Goal: Task Accomplishment & Management: Manage account settings

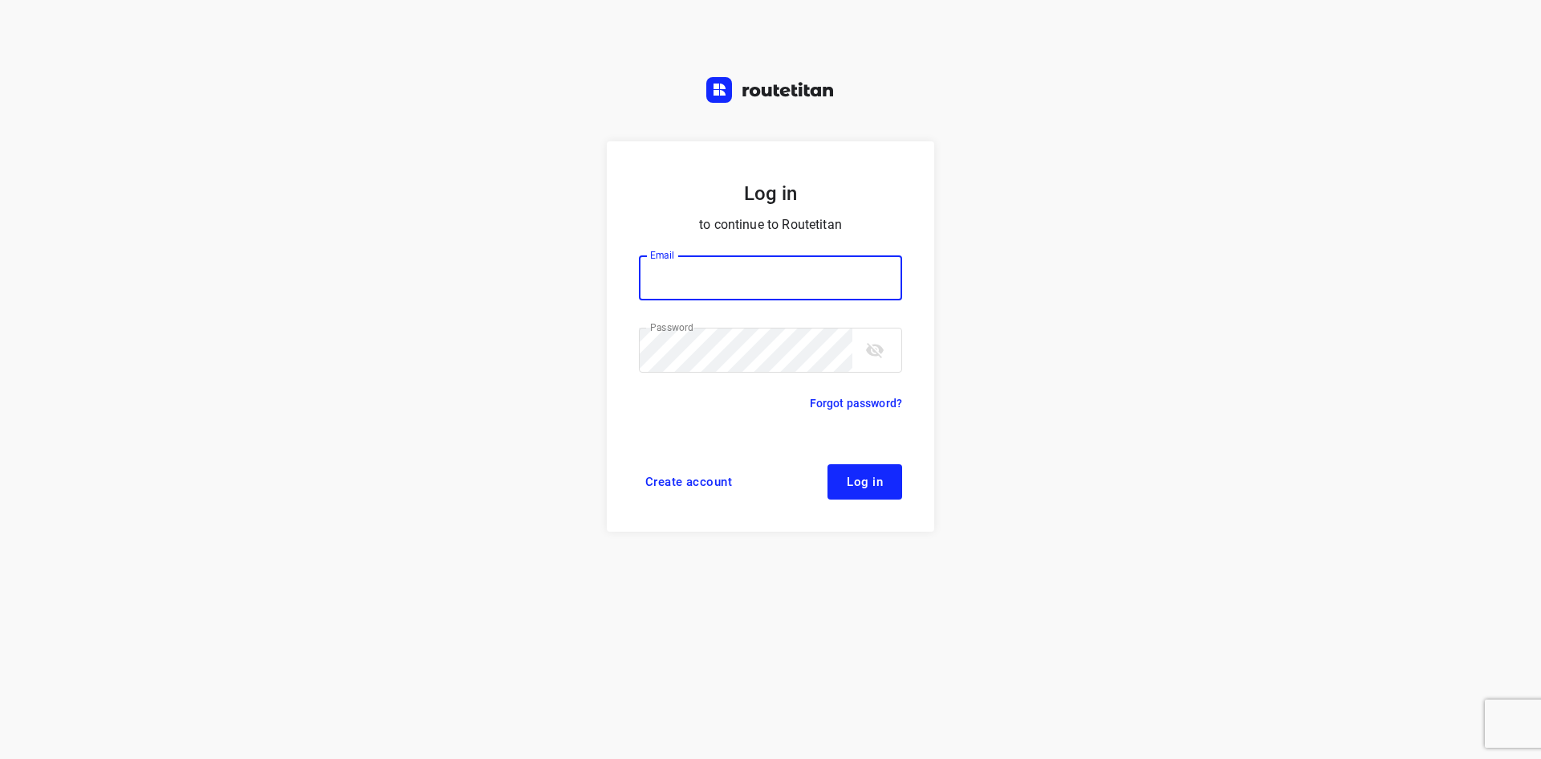
type input "max@onlineplasticsgroup.com"
click at [835, 473] on button "Log in" at bounding box center [865, 481] width 75 height 35
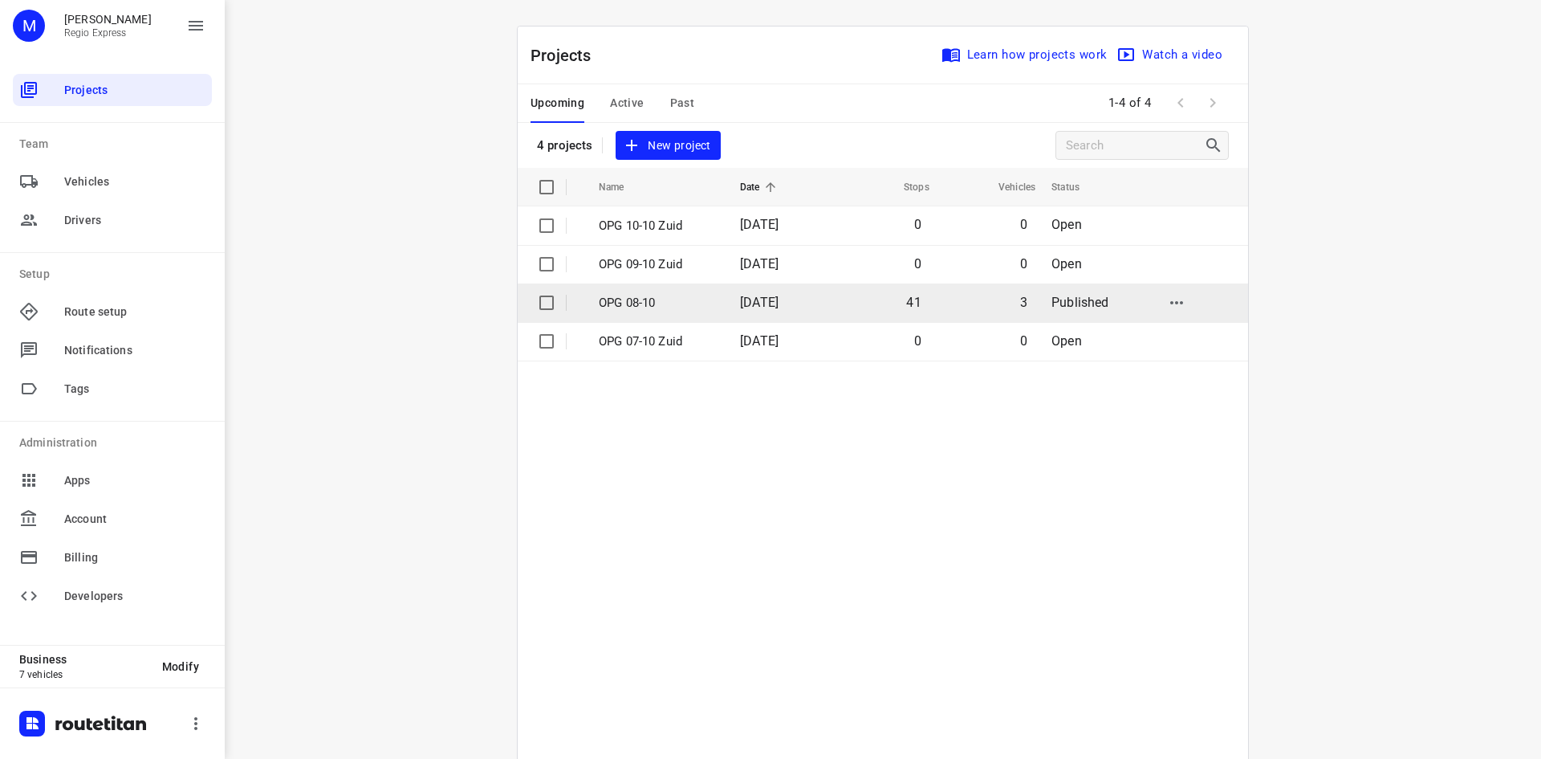
click at [852, 307] on td "41" at bounding box center [881, 302] width 103 height 39
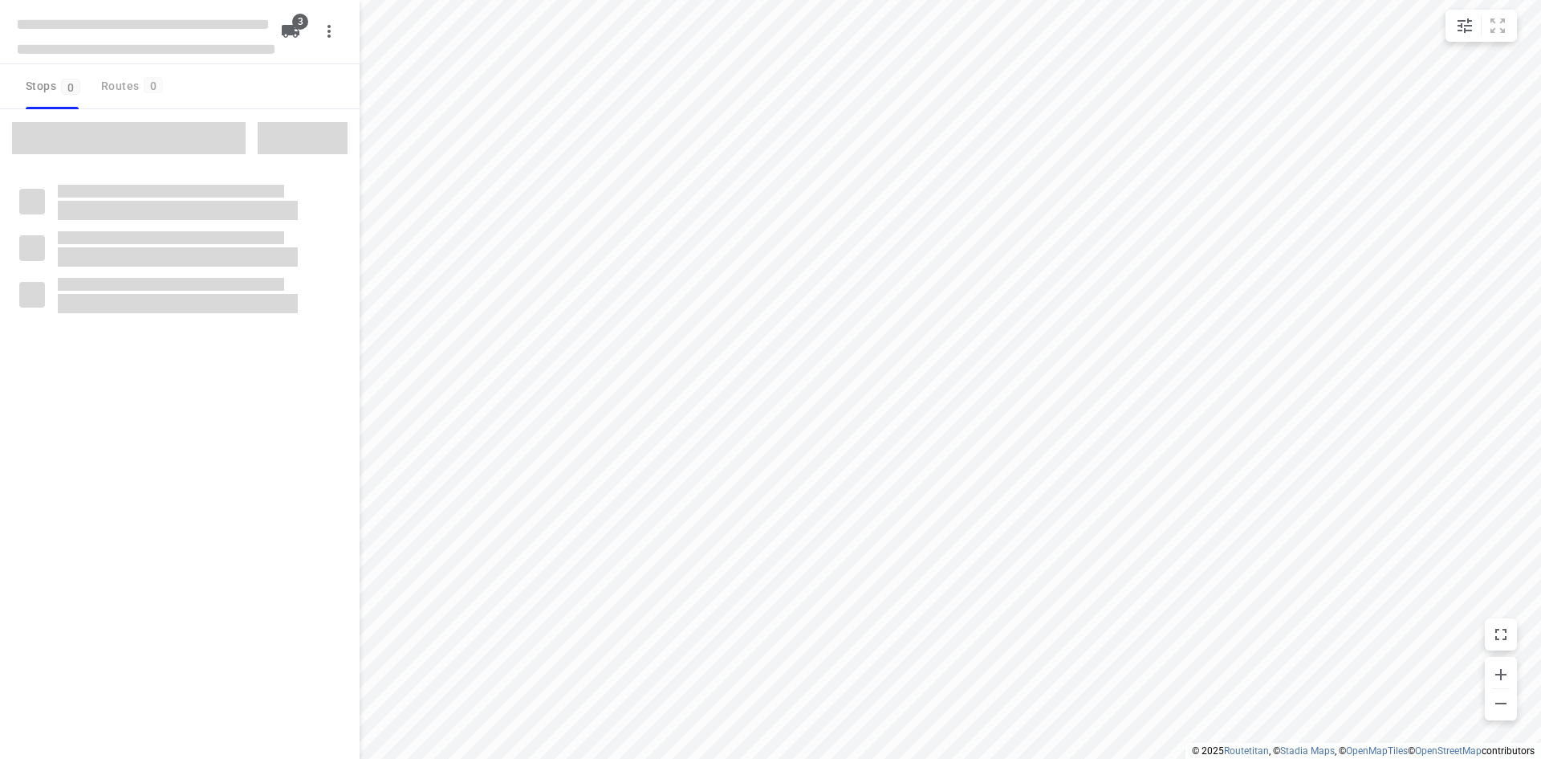
type input "distance"
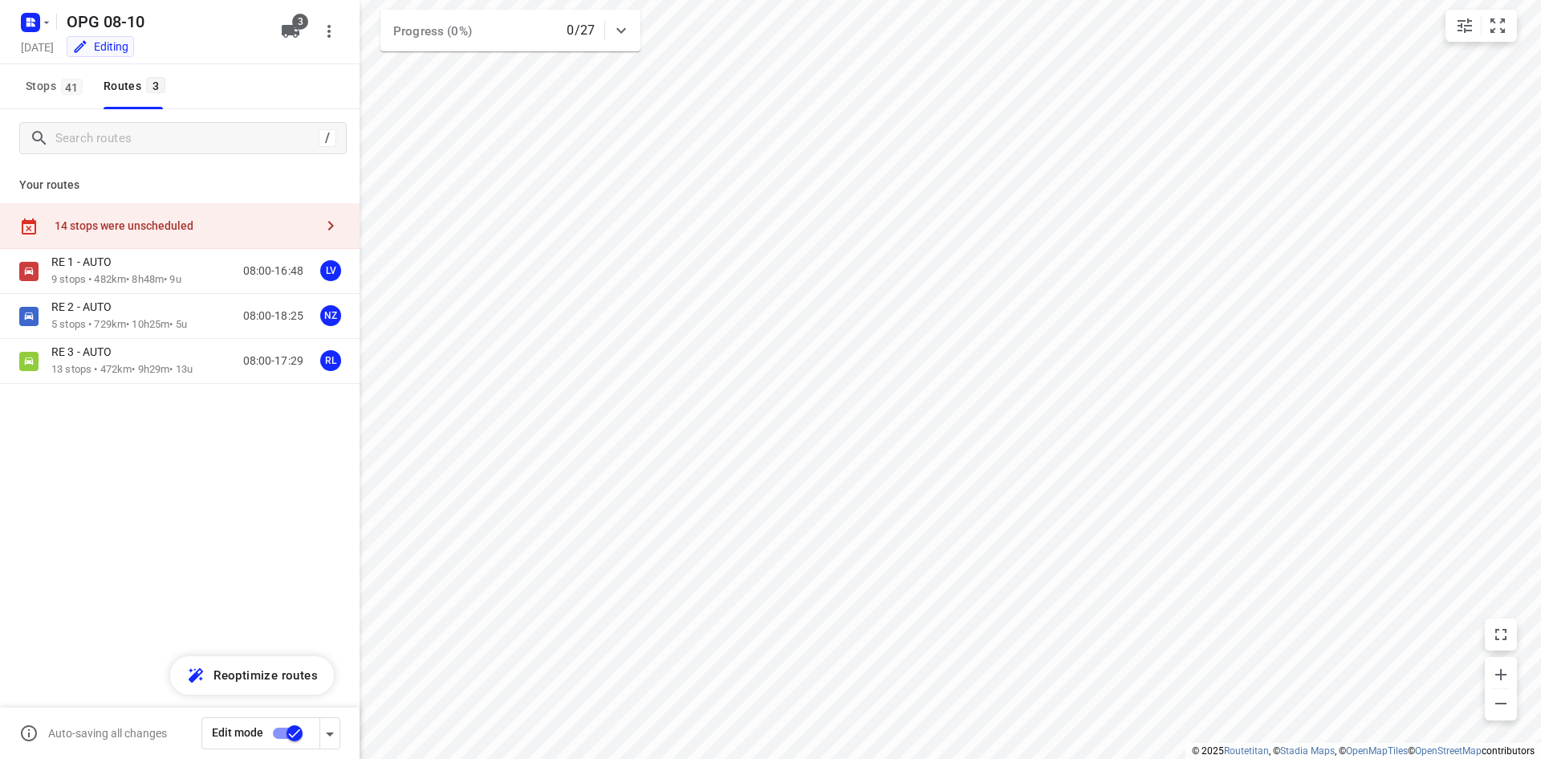
click at [26, 36] on div "OPG 08-10 [DATE] Editing" at bounding box center [146, 31] width 257 height 56
click at [32, 26] on icon "button" at bounding box center [33, 24] width 4 height 4
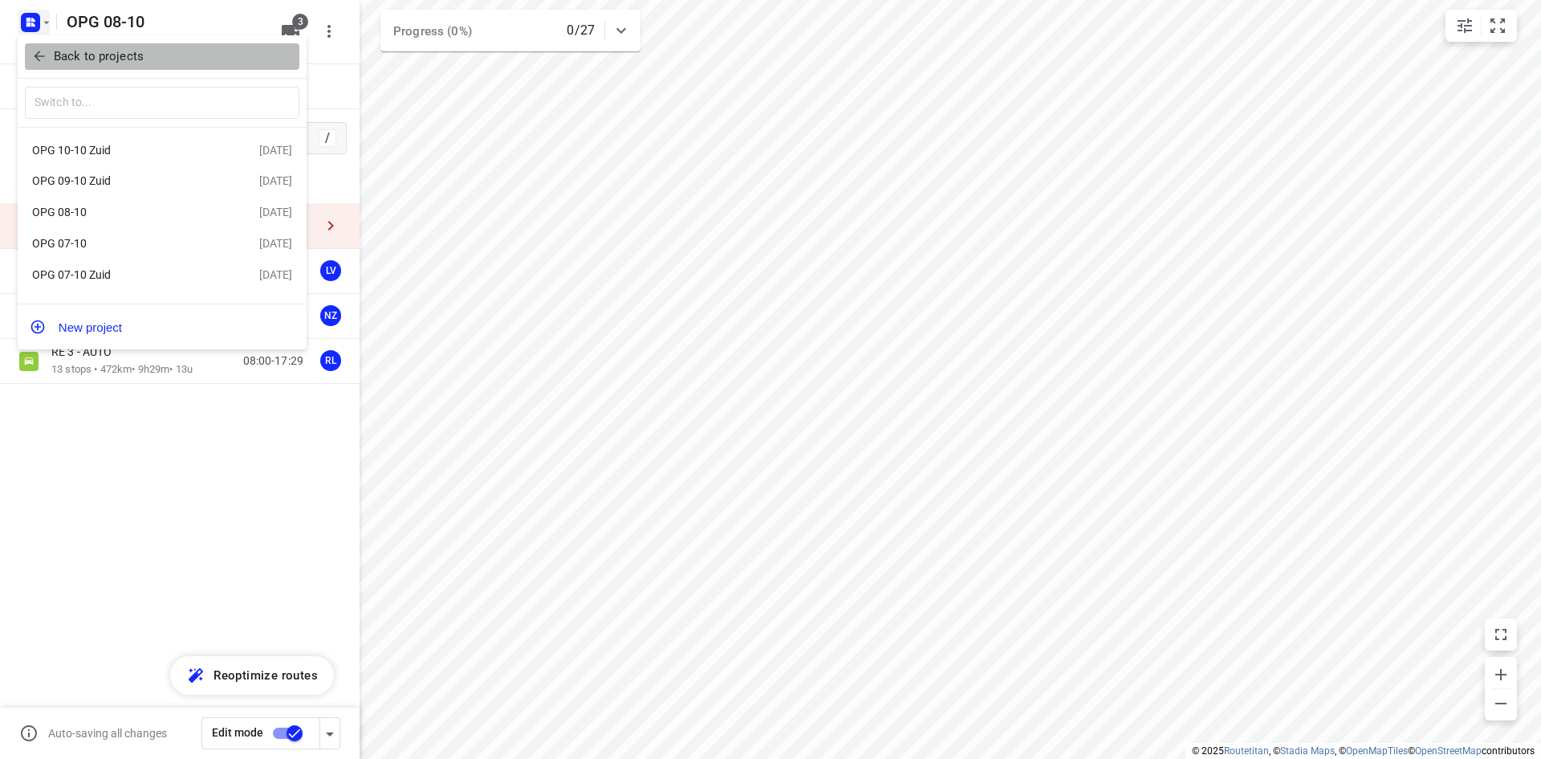
click at [52, 59] on span "Back to projects" at bounding box center [162, 56] width 262 height 18
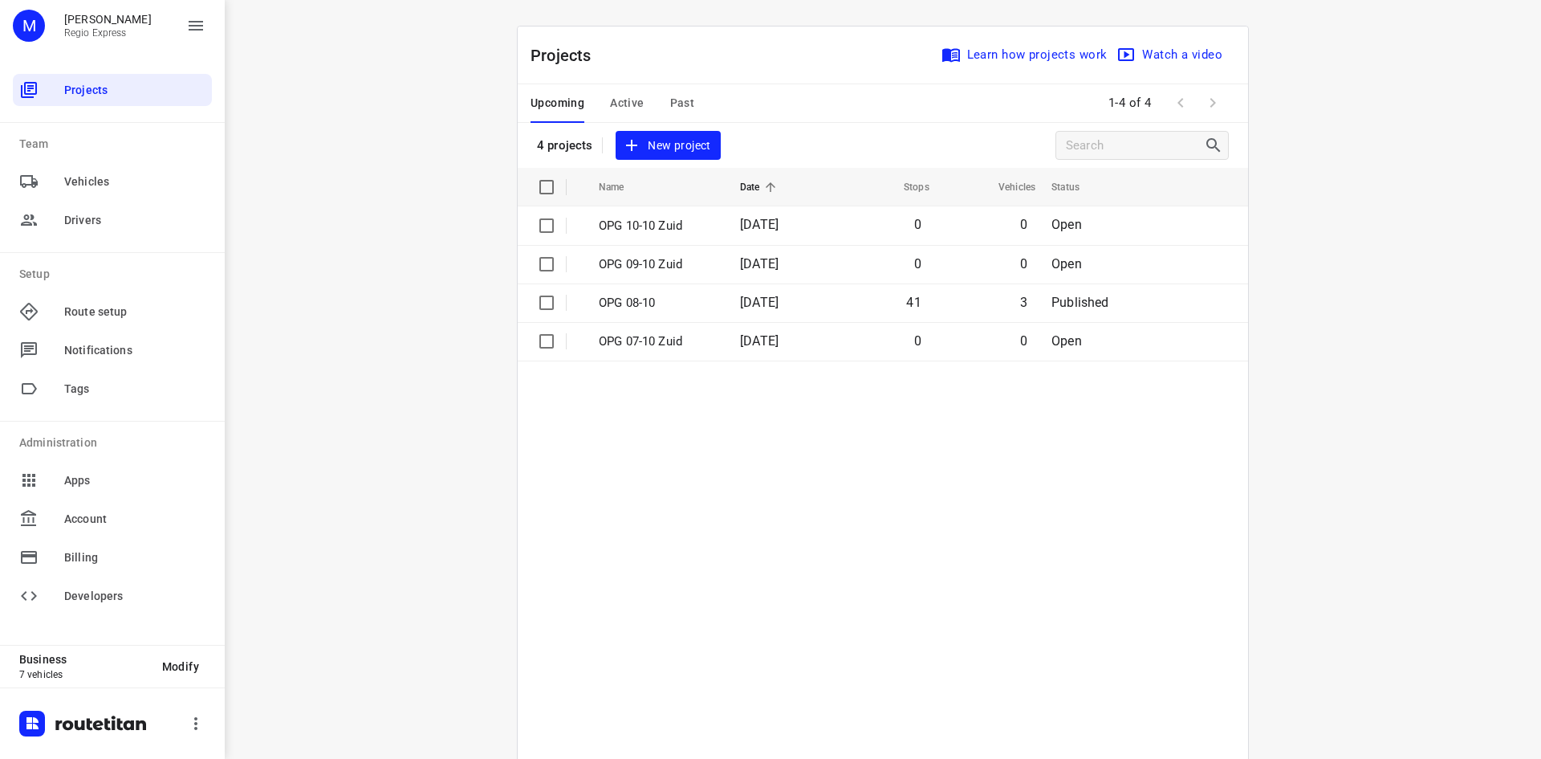
click at [836, 78] on div "Projects Learn how projects work Watch a video" at bounding box center [883, 55] width 731 height 58
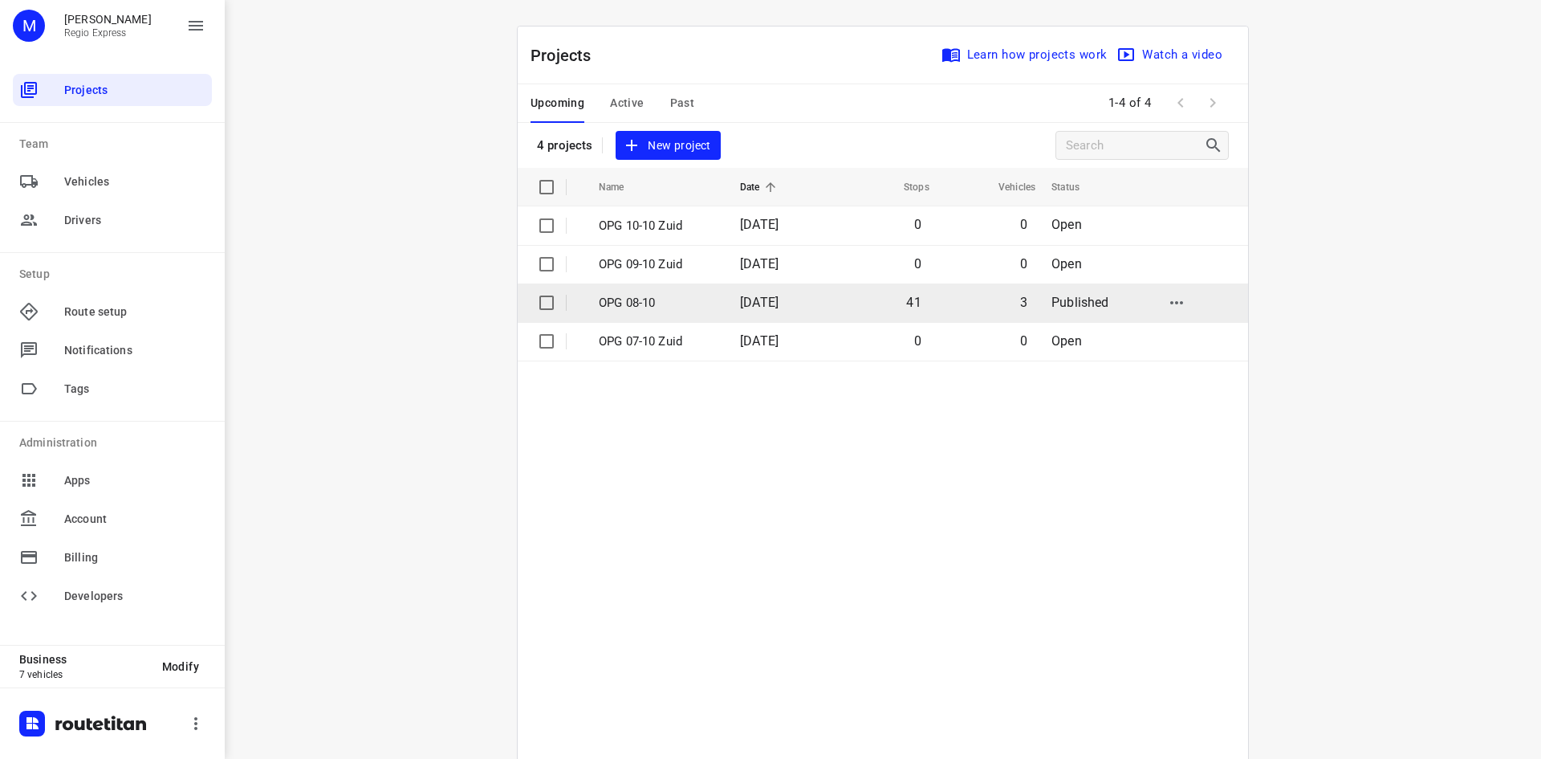
click at [666, 298] on p "OPG 08-10" at bounding box center [657, 303] width 117 height 18
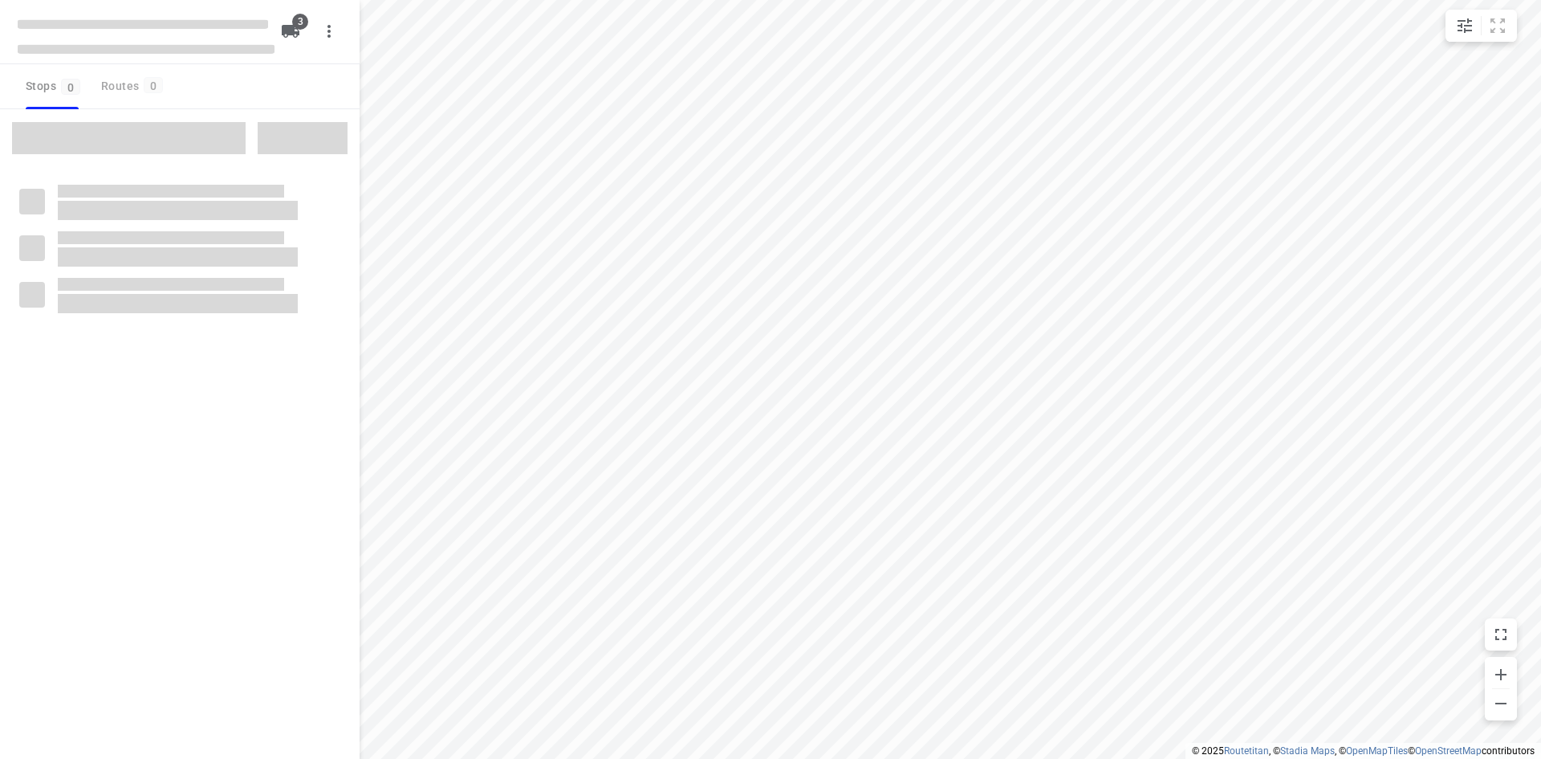
type input "distance"
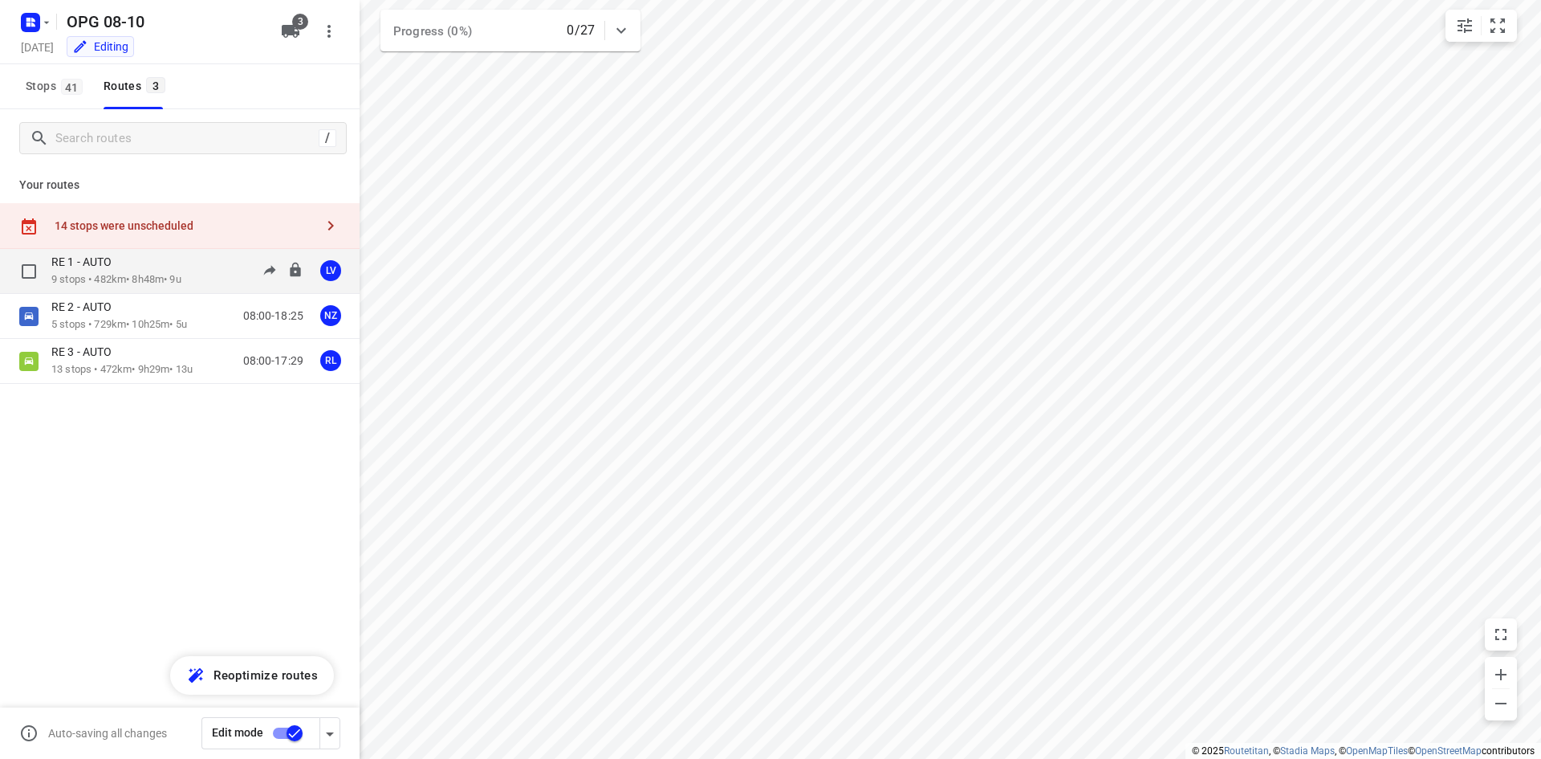
click at [153, 265] on div "RE 1 - AUTO" at bounding box center [116, 263] width 130 height 18
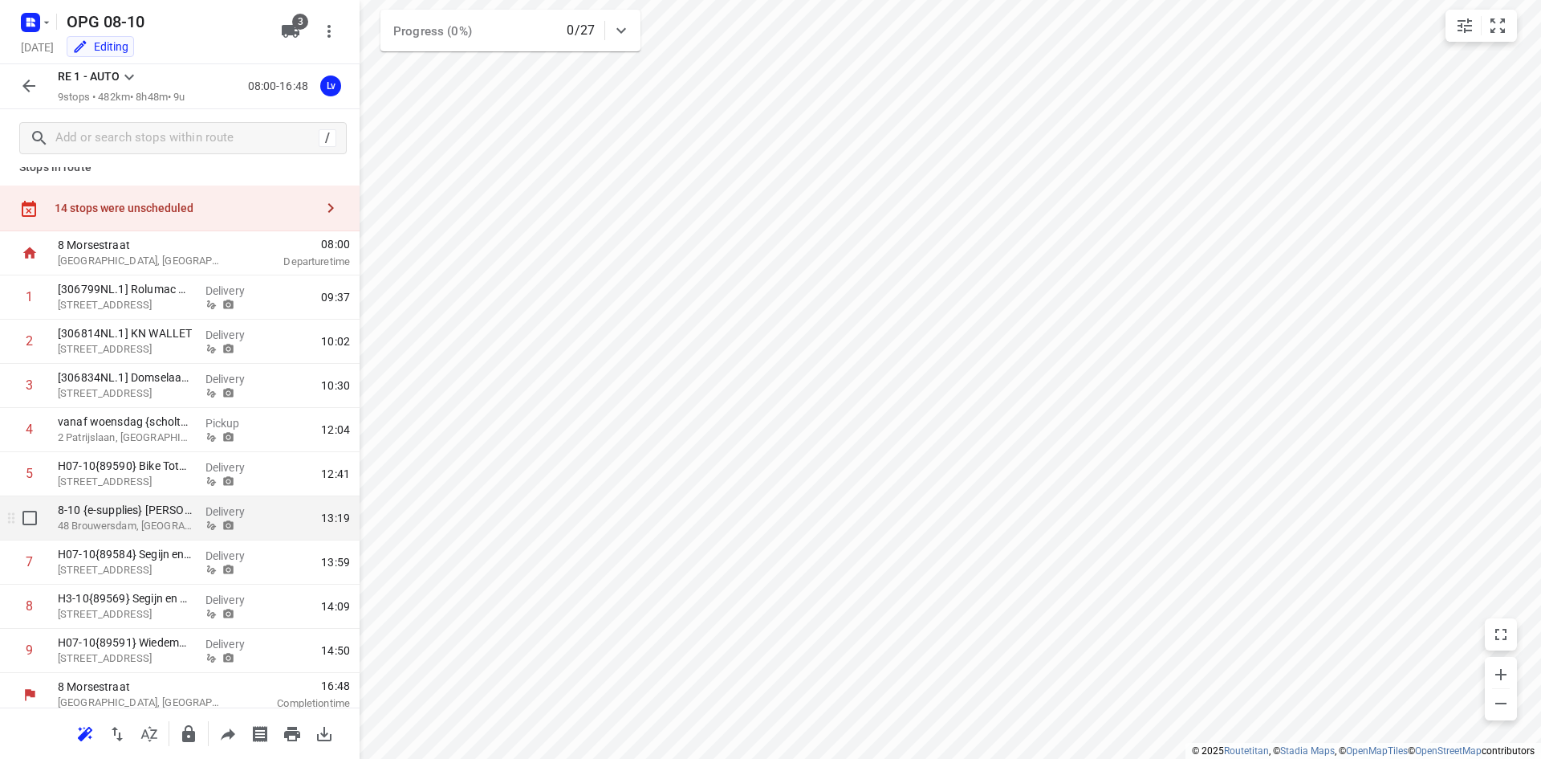
scroll to position [27, 0]
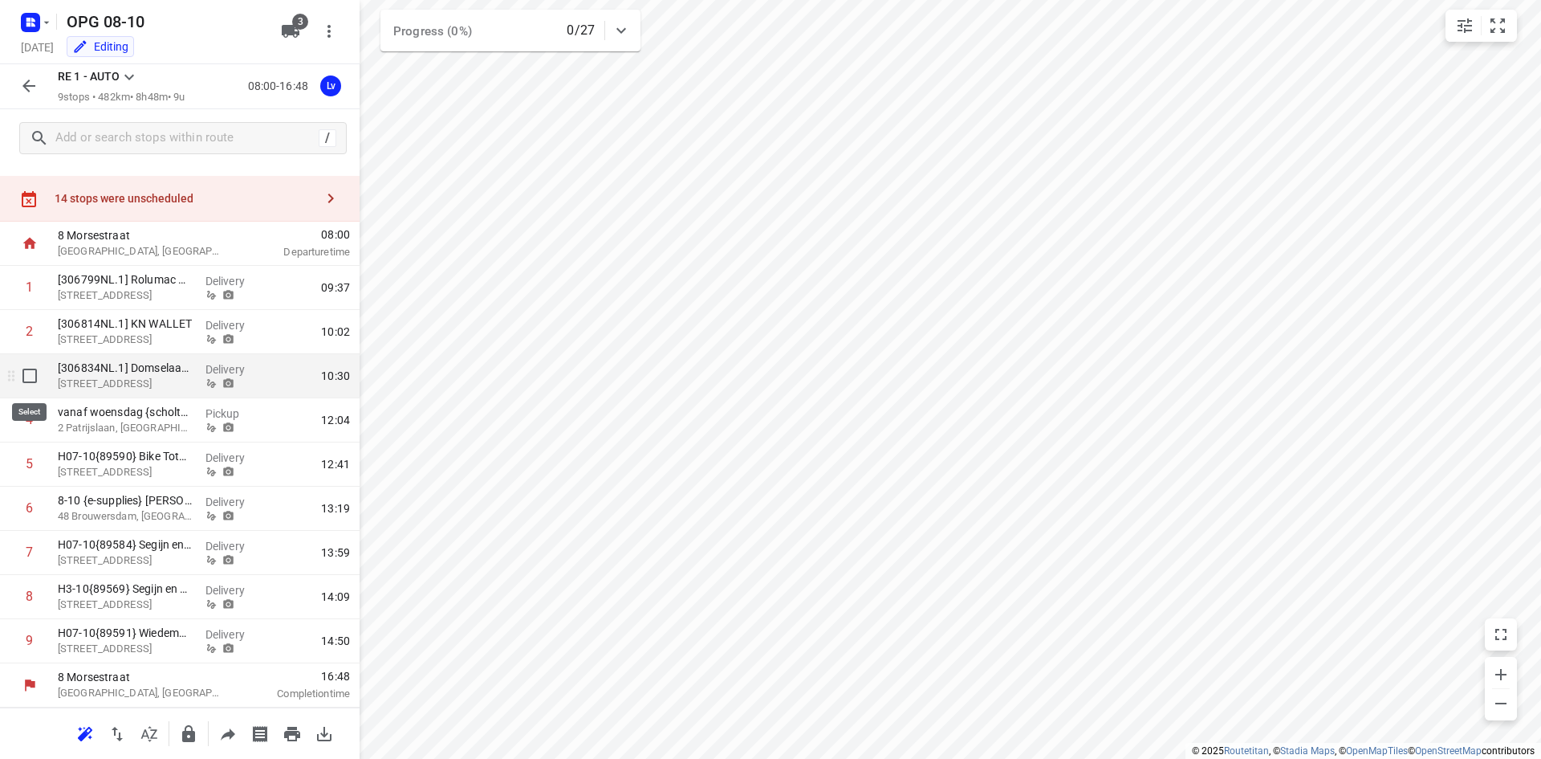
click at [22, 384] on input "checkbox" at bounding box center [30, 376] width 32 height 32
checkbox input "true"
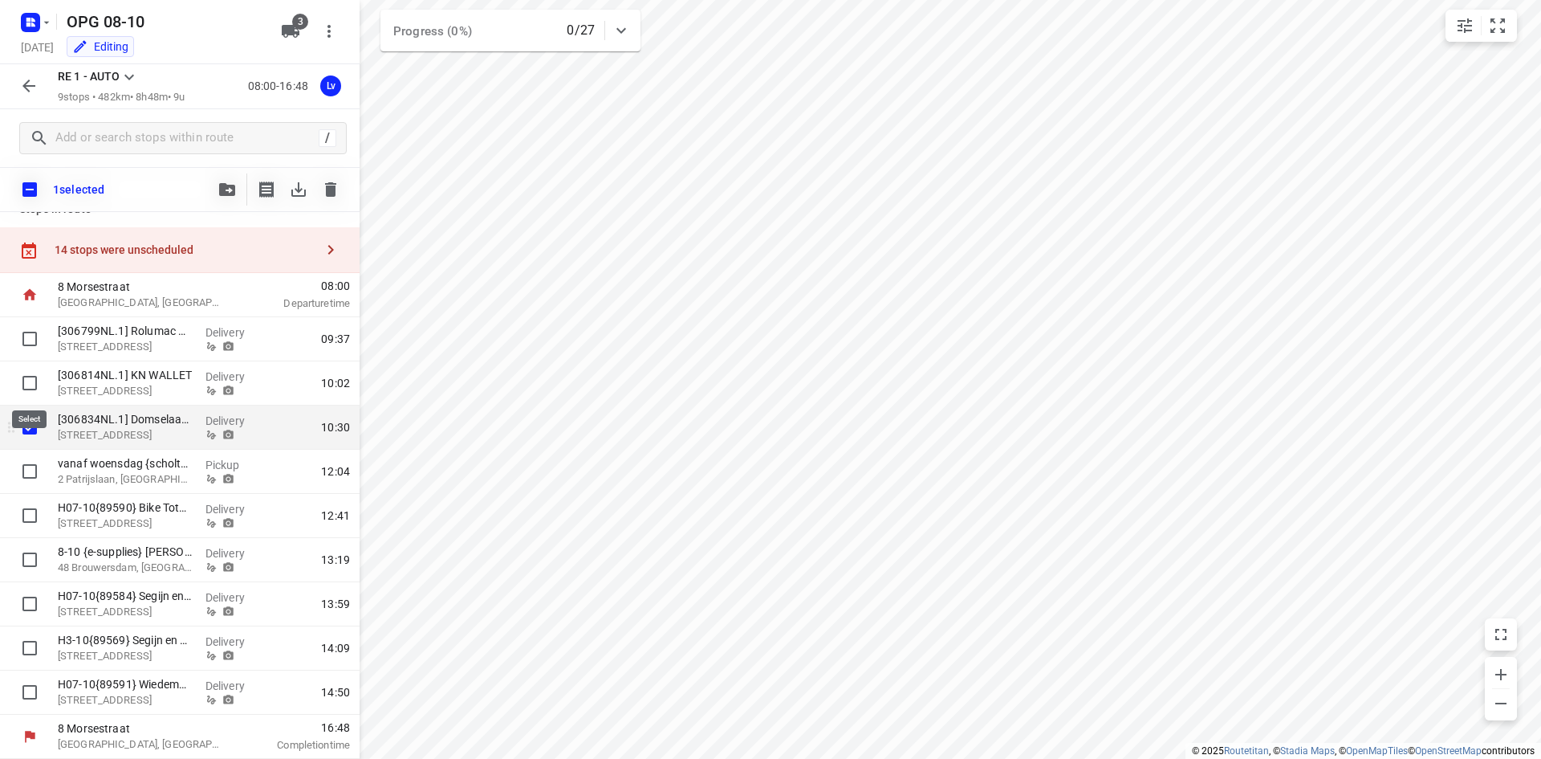
scroll to position [21, 0]
click at [333, 181] on icon "button" at bounding box center [330, 189] width 19 height 19
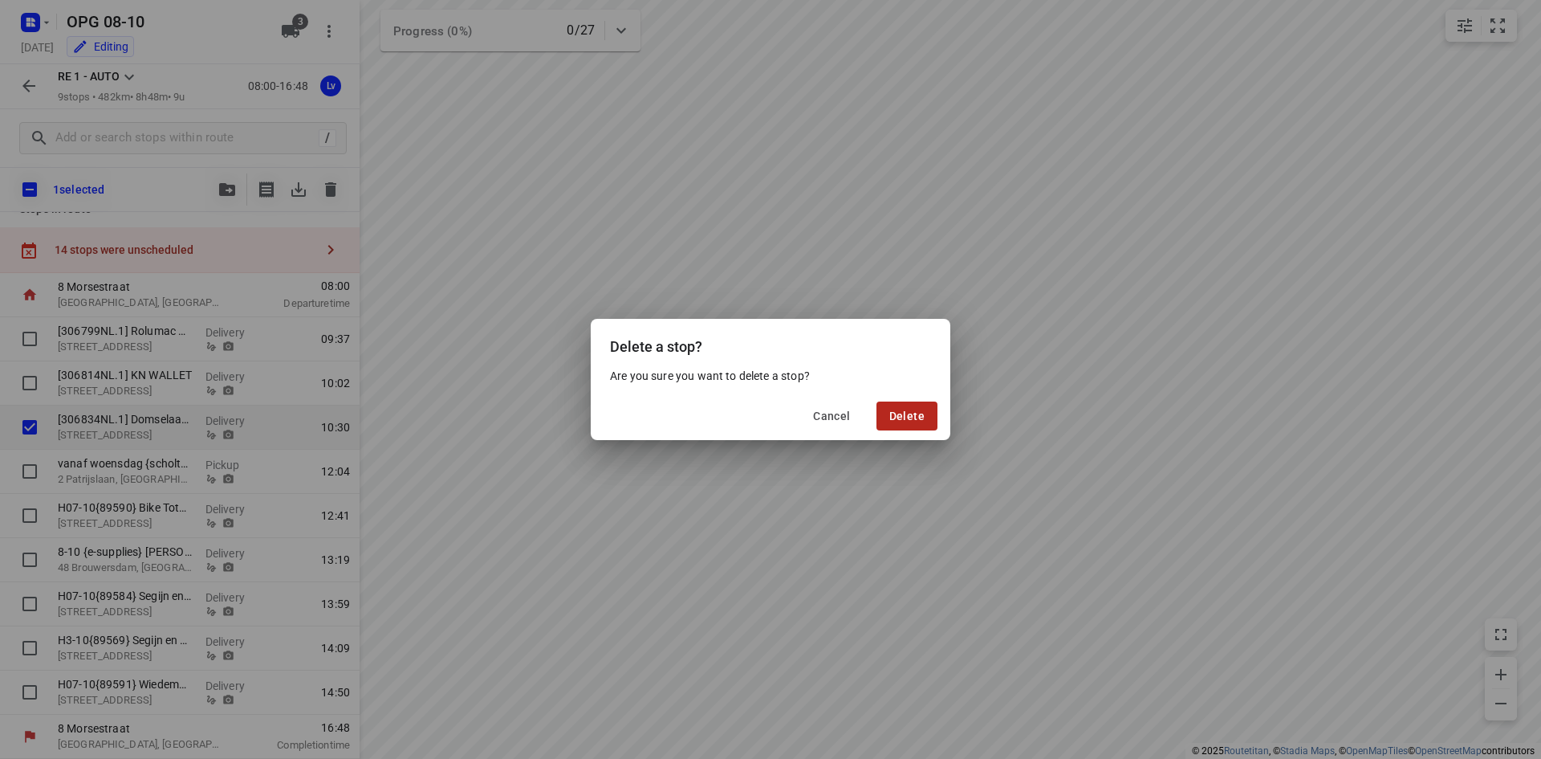
click at [914, 408] on button "Delete" at bounding box center [907, 415] width 61 height 29
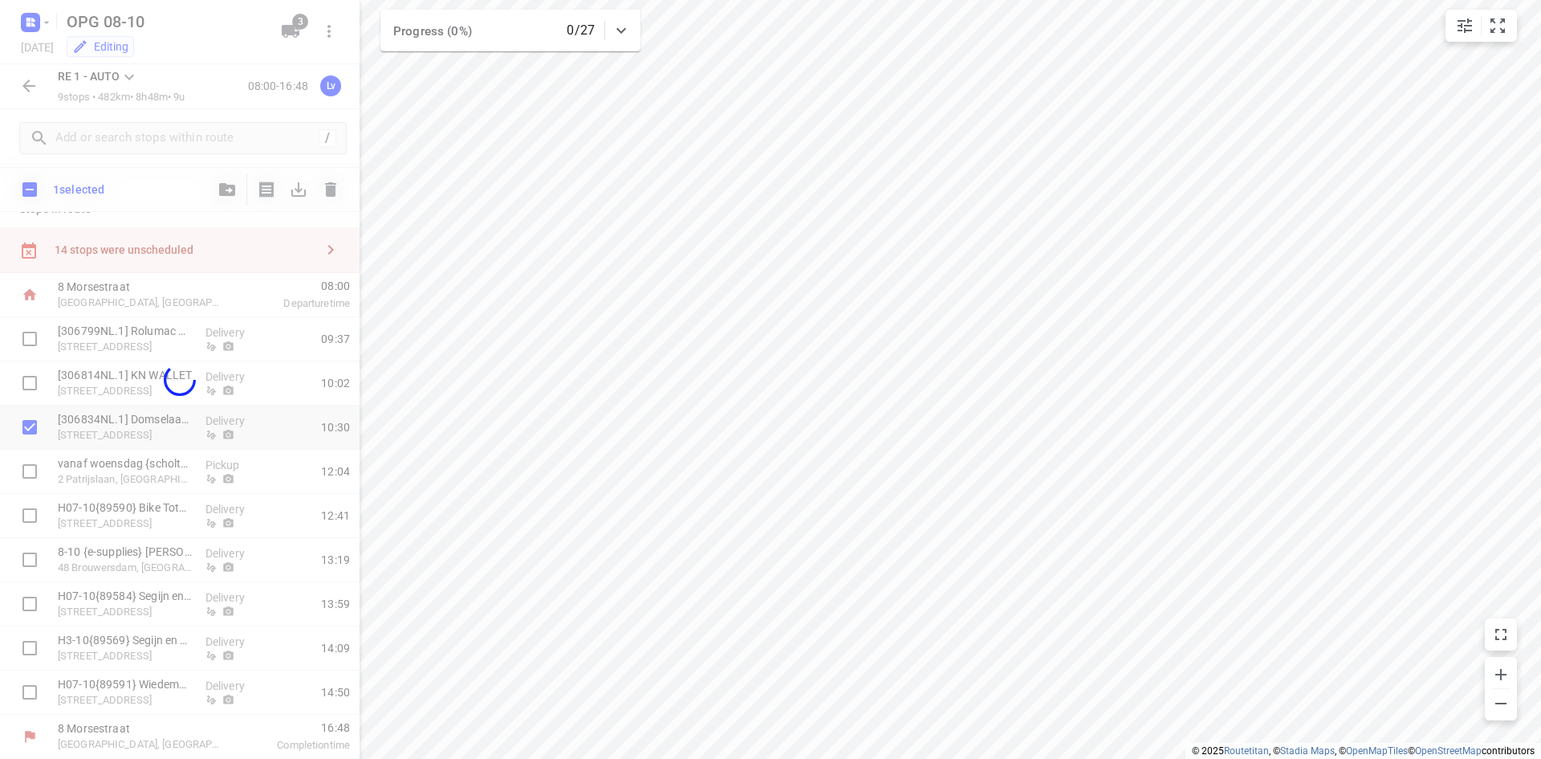
scroll to position [0, 0]
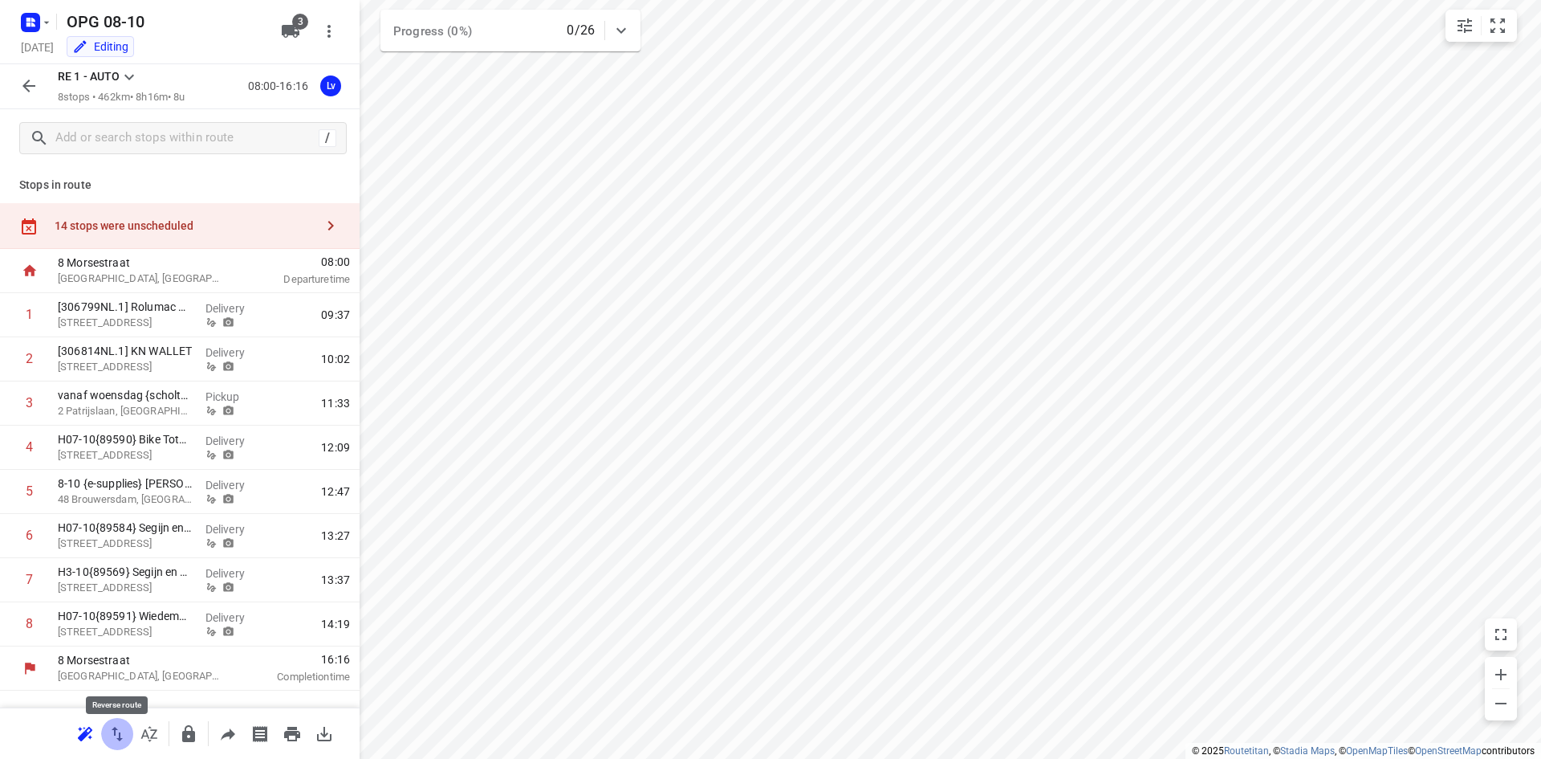
click at [121, 736] on icon "button" at bounding box center [117, 733] width 19 height 19
click at [290, 731] on icon "button" at bounding box center [292, 734] width 16 height 14
click at [145, 540] on p "2 Patrijslaan, [GEOGRAPHIC_DATA][PERSON_NAME]" at bounding box center [125, 543] width 135 height 16
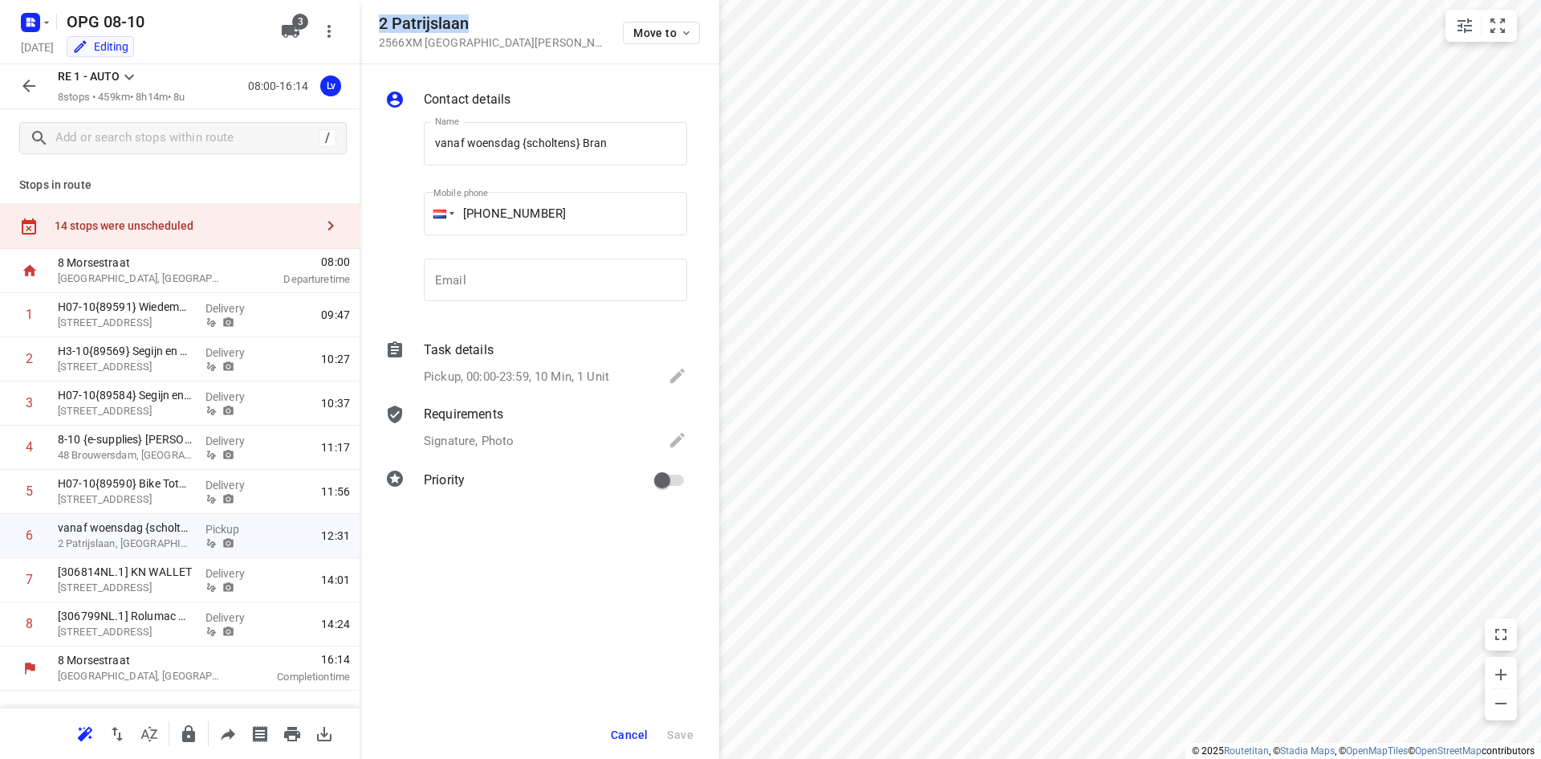
drag, startPoint x: 491, startPoint y: 26, endPoint x: 368, endPoint y: 22, distance: 123.7
click at [368, 22] on div "2 [STREET_ADDRESS][PERSON_NAME] Move to" at bounding box center [540, 32] width 360 height 64
copy h5 "2 Patrijslaan"
click at [621, 752] on div "Cancel Save" at bounding box center [540, 734] width 360 height 48
click at [621, 747] on button "Cancel" at bounding box center [629, 734] width 50 height 29
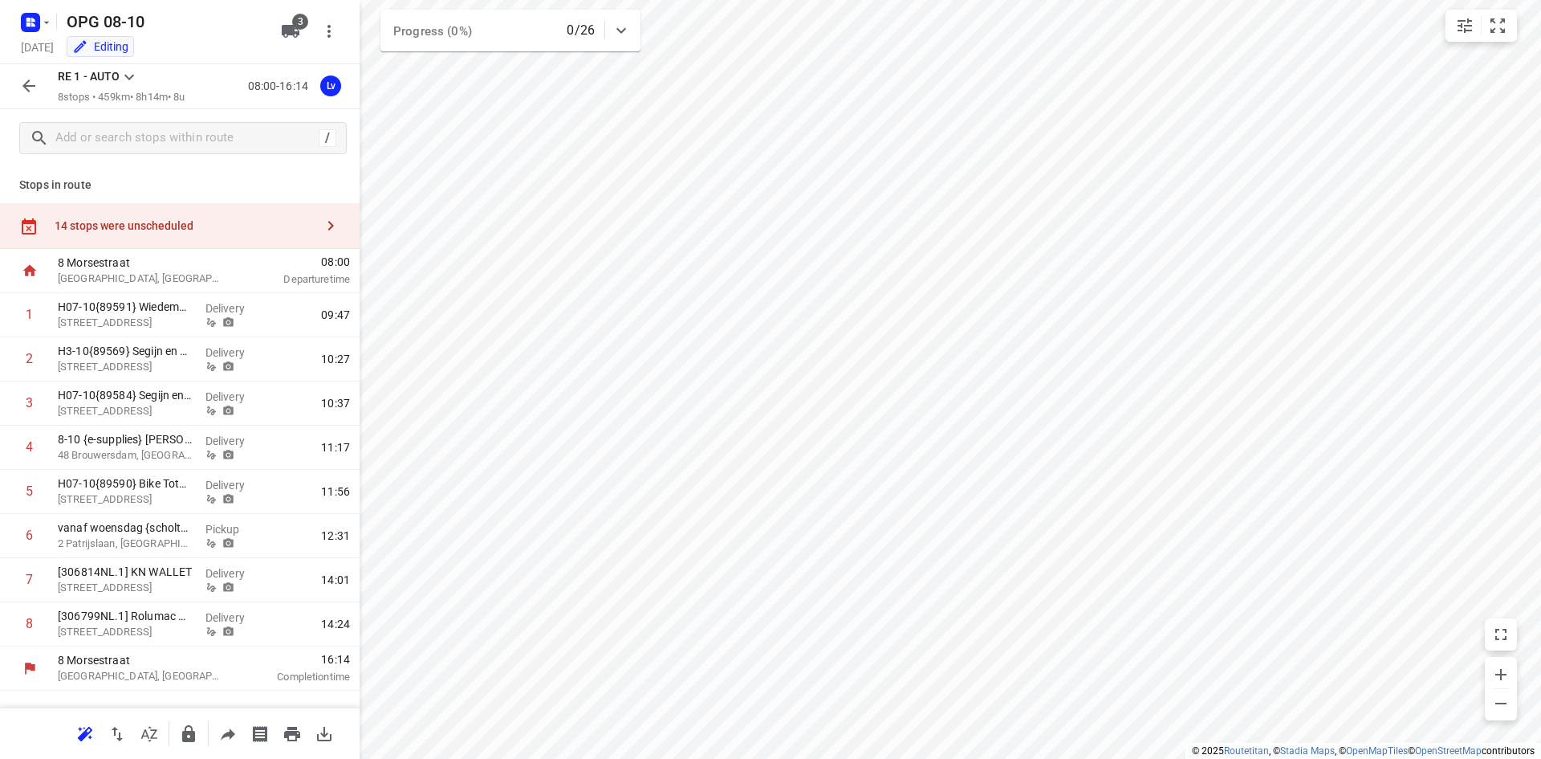
click at [23, 81] on icon "button" at bounding box center [28, 85] width 19 height 19
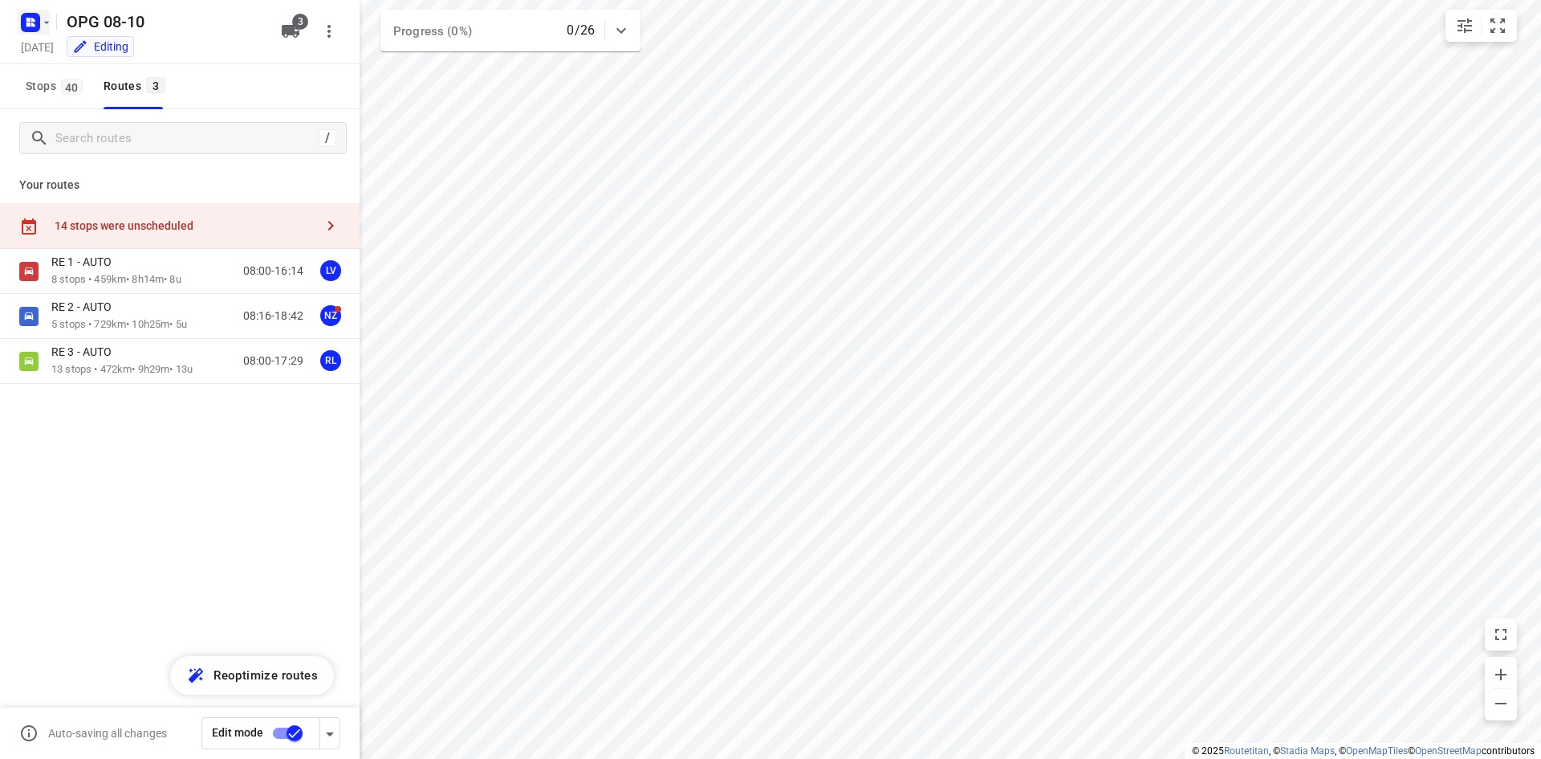
click at [38, 19] on rect "button" at bounding box center [30, 22] width 19 height 19
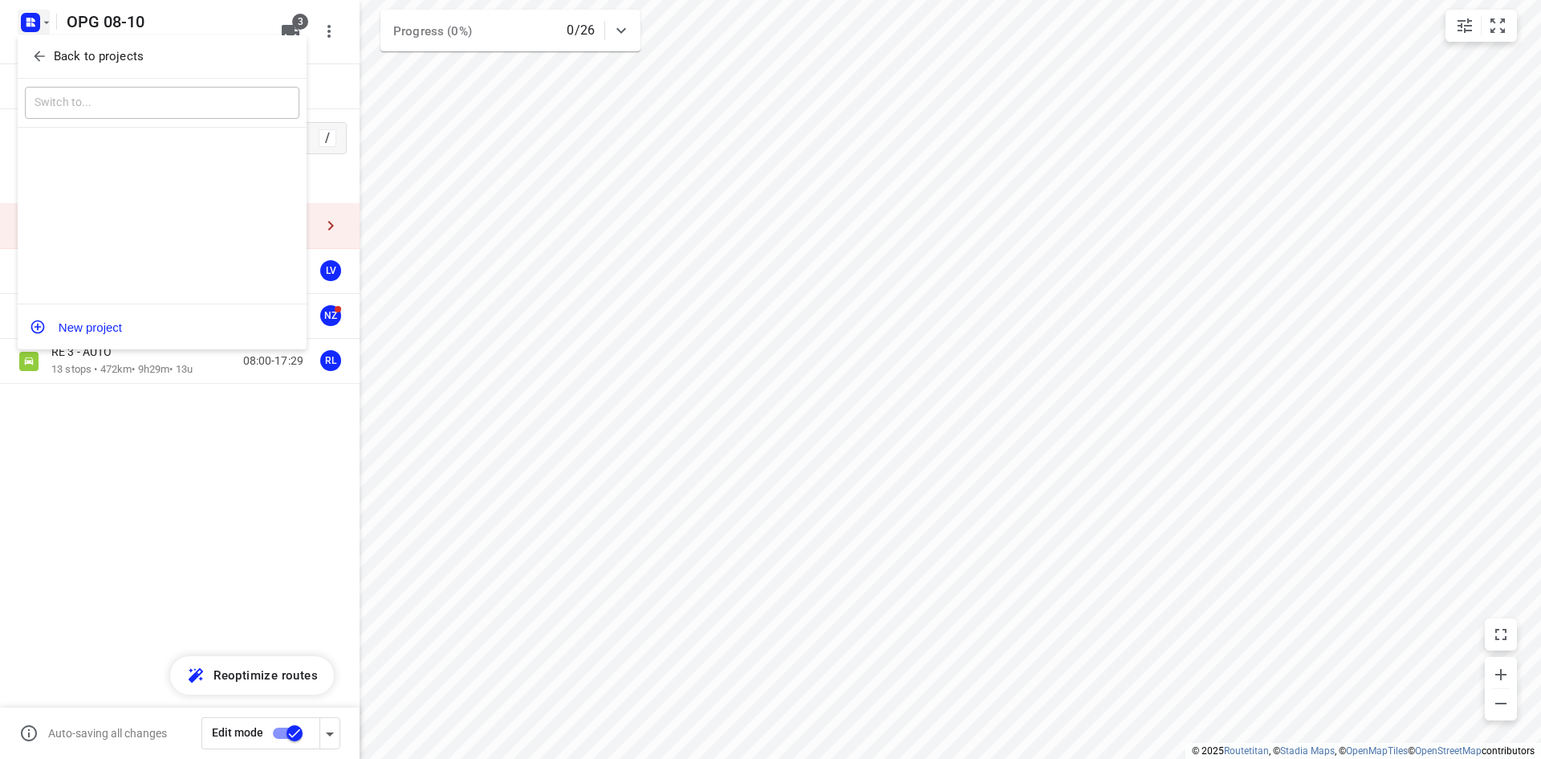
click at [48, 51] on span "Back to projects" at bounding box center [162, 56] width 262 height 18
